Goal: Task Accomplishment & Management: Manage account settings

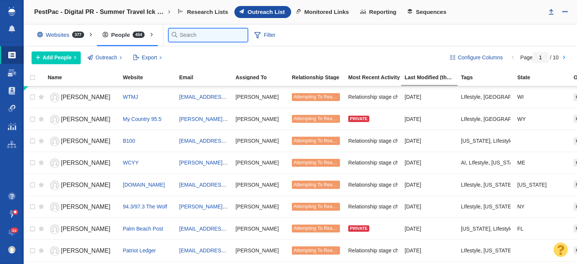
click at [188, 32] on input "text" at bounding box center [208, 35] width 79 height 13
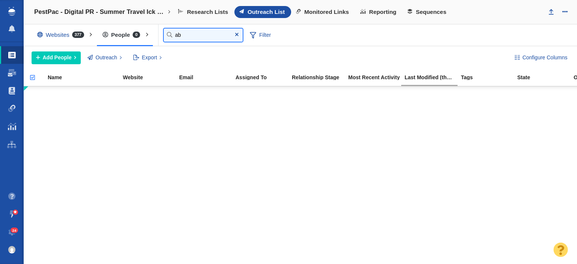
type input "a"
type input "bow"
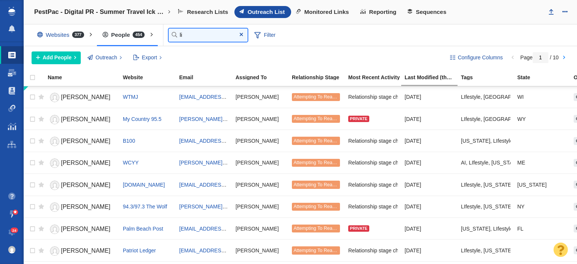
type input "l"
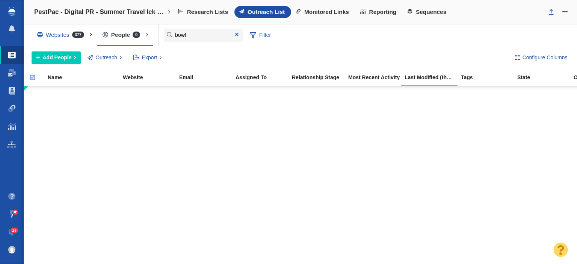
click at [176, 56] on div "Add People Add a Person Add From List of URLs Import from CSV Outreach No Conta…" at bounding box center [267, 57] width 470 height 13
click at [200, 33] on input "bowl" at bounding box center [203, 35] width 79 height 13
type input "b"
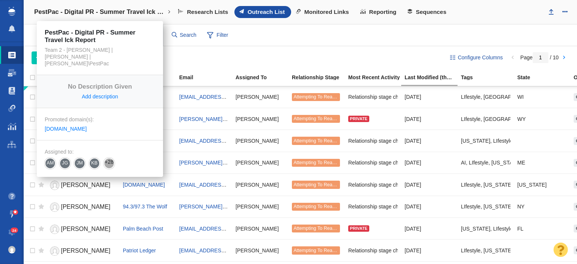
click at [125, 16] on link "PestPac - Digital PR - Summer Travel Ick Report" at bounding box center [102, 12] width 147 height 18
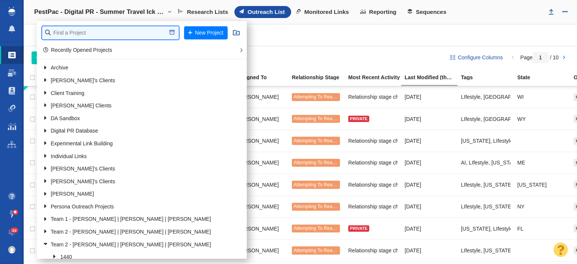
click at [118, 33] on input "text" at bounding box center [110, 32] width 137 height 13
click at [119, 33] on input "text" at bounding box center [110, 32] width 137 height 13
type input "pv farm"
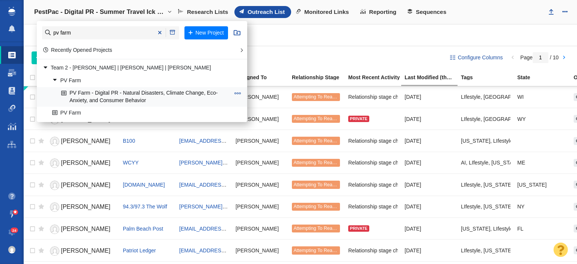
click at [116, 92] on link "PV Farm - Digital PR - Natural Disasters, Climate Change, Eco-Anxiety, and Cons…" at bounding box center [145, 96] width 172 height 19
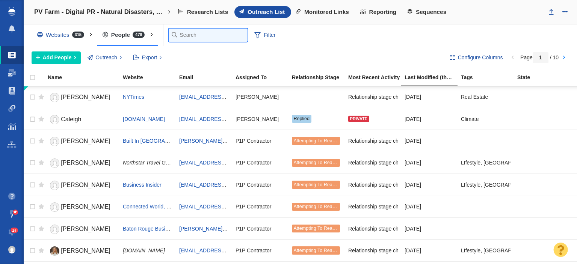
click at [179, 33] on input "text" at bounding box center [208, 35] width 79 height 13
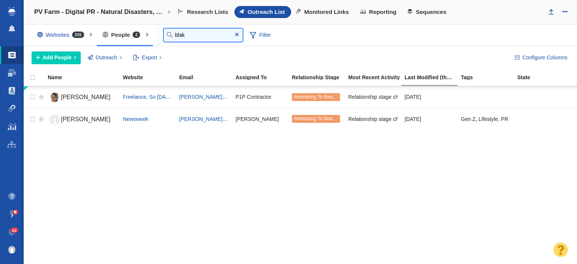
type input "blak"
click at [467, 21] on div "PV Farm - Digital PR - Natural Disasters, Climate Change, Eco-Anxiety, and Cons…" at bounding box center [300, 12] width 553 height 24
click at [237, 33] on span at bounding box center [236, 34] width 3 height 5
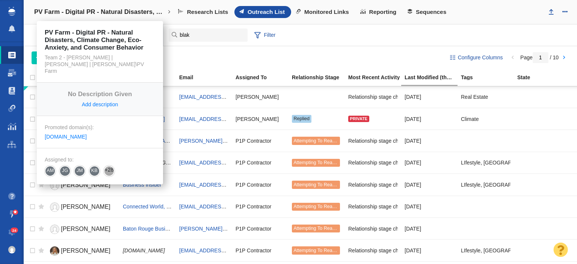
click at [102, 6] on link "PV Farm - Digital PR - Natural Disasters, Climate Change, Eco-Anxiety, and Cons…" at bounding box center [102, 12] width 147 height 18
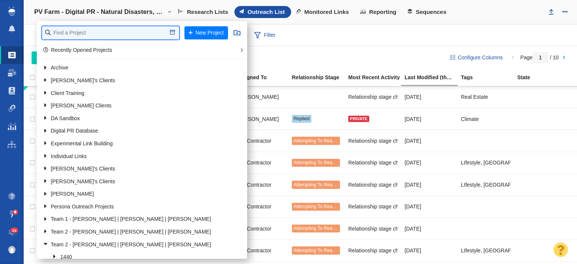
click at [92, 29] on input "text" at bounding box center [110, 32] width 137 height 13
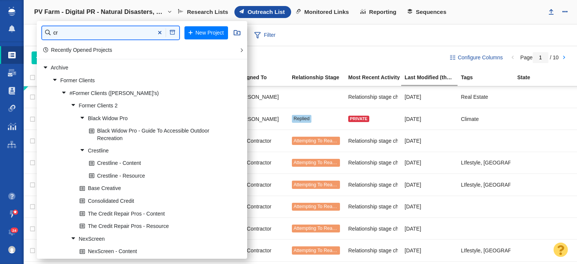
type input "c"
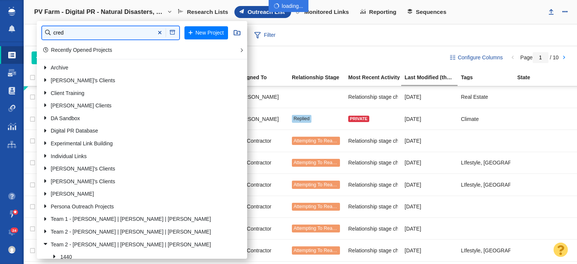
click at [102, 31] on input "cred" at bounding box center [110, 32] width 137 height 13
click at [77, 35] on input "credit ob" at bounding box center [110, 32] width 137 height 13
click at [78, 33] on input "credit ob" at bounding box center [110, 32] width 137 height 13
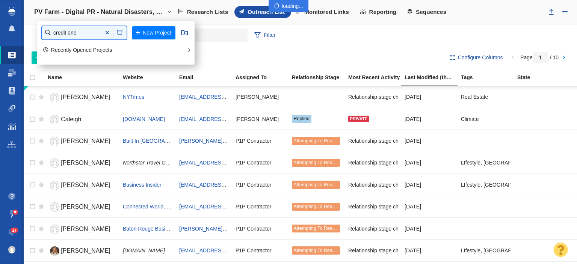
type input "credit one"
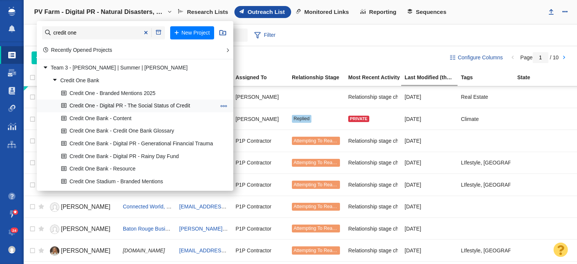
click at [87, 104] on link "Credit One - Digital PR - The Social Status of Credit" at bounding box center [138, 106] width 158 height 12
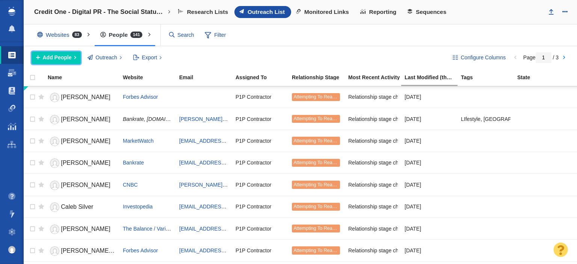
click at [63, 55] on span "Add People" at bounding box center [57, 58] width 29 height 8
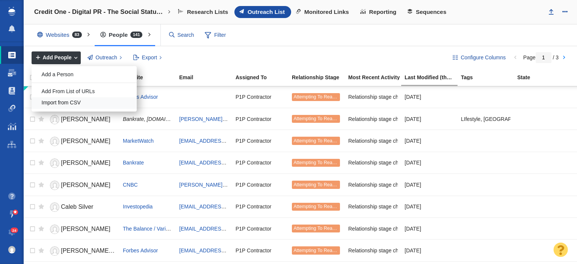
click at [76, 98] on div "Import from CSV" at bounding box center [84, 103] width 105 height 12
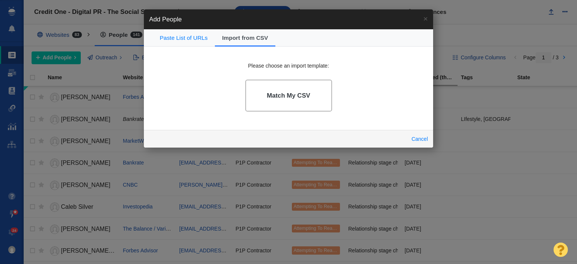
click at [273, 88] on link "Match My CSV" at bounding box center [288, 96] width 87 height 32
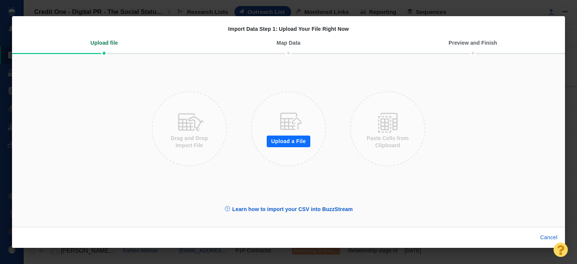
click at [272, 138] on button "Upload a File" at bounding box center [289, 142] width 44 height 12
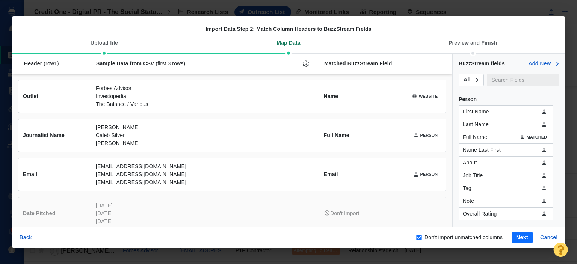
click at [516, 235] on button "Next" at bounding box center [521, 238] width 21 height 12
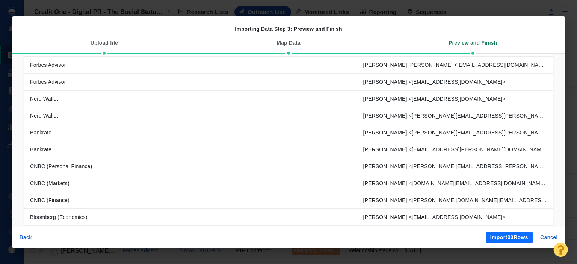
scroll to position [251, 0]
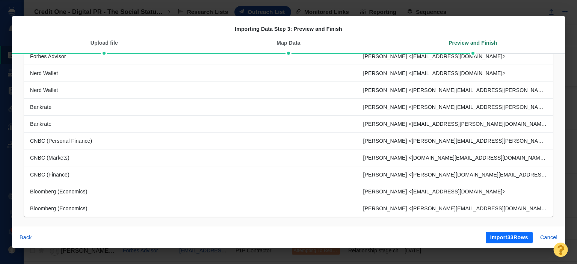
click at [492, 233] on button "Import 33 Rows" at bounding box center [509, 238] width 47 height 12
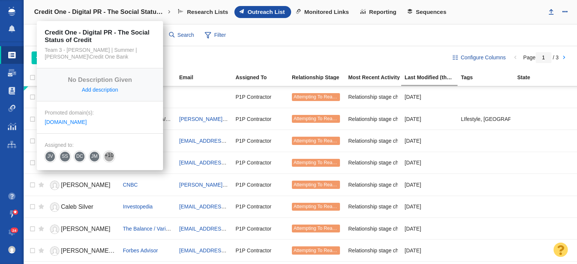
click at [131, 8] on link "Credit One - Digital PR - The Social Status of Credit" at bounding box center [102, 12] width 147 height 18
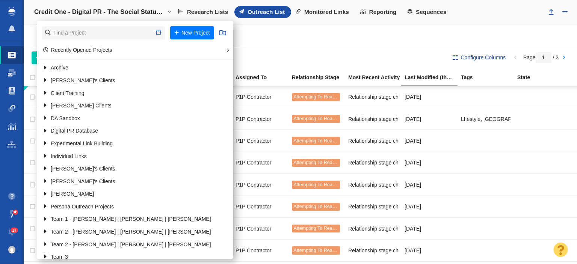
drag, startPoint x: 297, startPoint y: 32, endPoint x: 210, endPoint y: 35, distance: 87.9
click at [296, 33] on div "Websites 83 All Websites Assigned To Me Recently Viewed Starred Outreach schola…" at bounding box center [300, 35] width 553 height 22
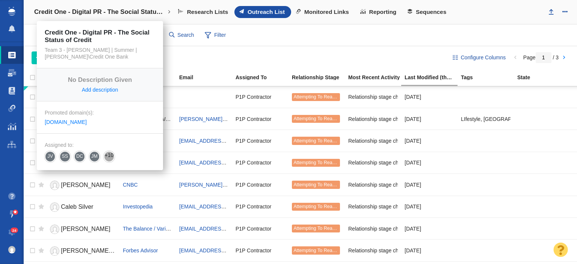
click at [137, 12] on h4 "Credit One - Digital PR - The Social Status of Credit" at bounding box center [99, 12] width 131 height 8
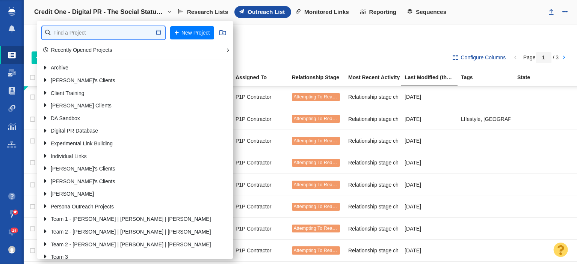
click at [102, 33] on input "text" at bounding box center [103, 32] width 123 height 13
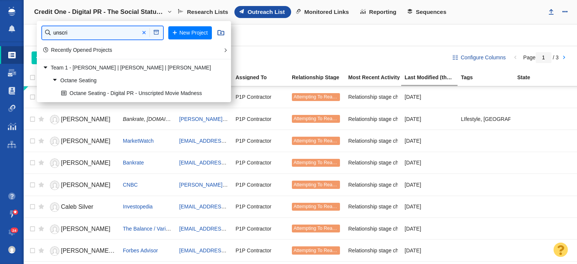
type input "unscri"
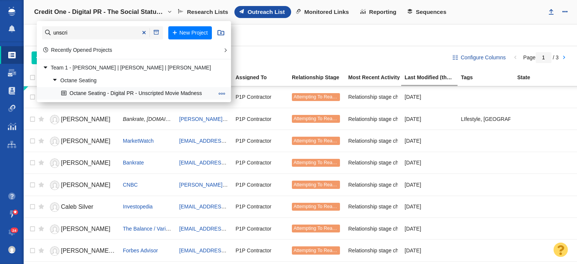
click at [131, 91] on link "Octane Seating - Digital PR - Unscripted Movie Madness" at bounding box center [137, 93] width 156 height 12
